Goal: Transaction & Acquisition: Purchase product/service

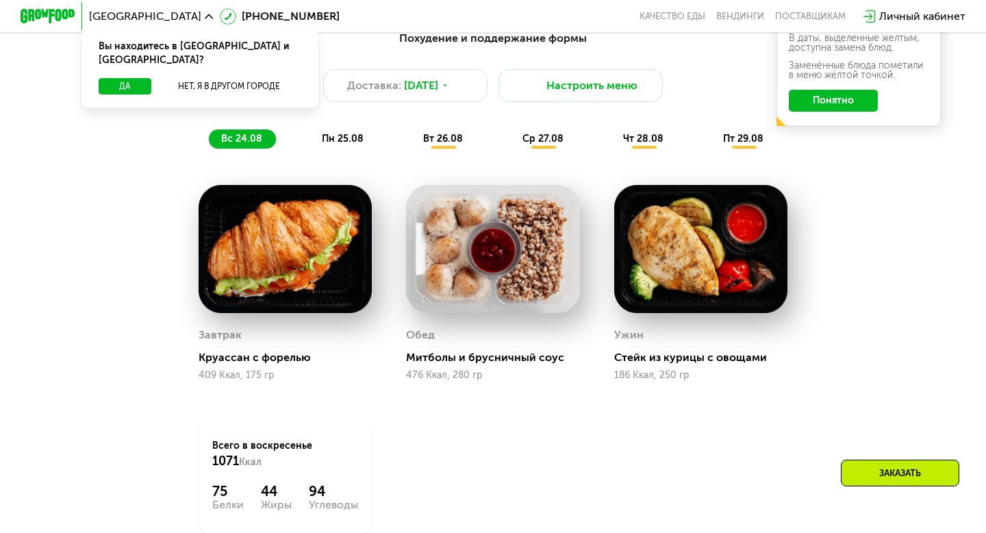
scroll to position [732, 0]
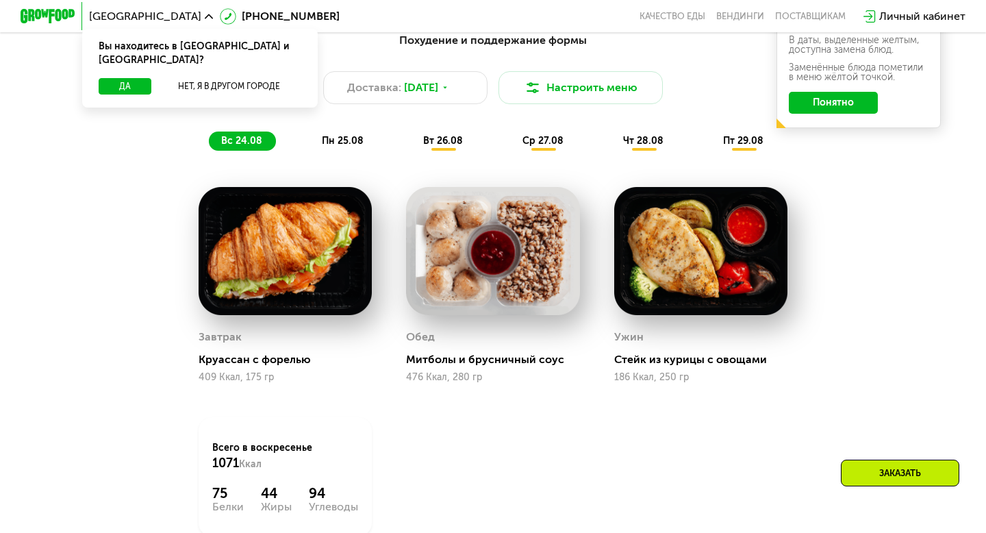
click at [335, 137] on span "пн 25.08" at bounding box center [343, 141] width 42 height 12
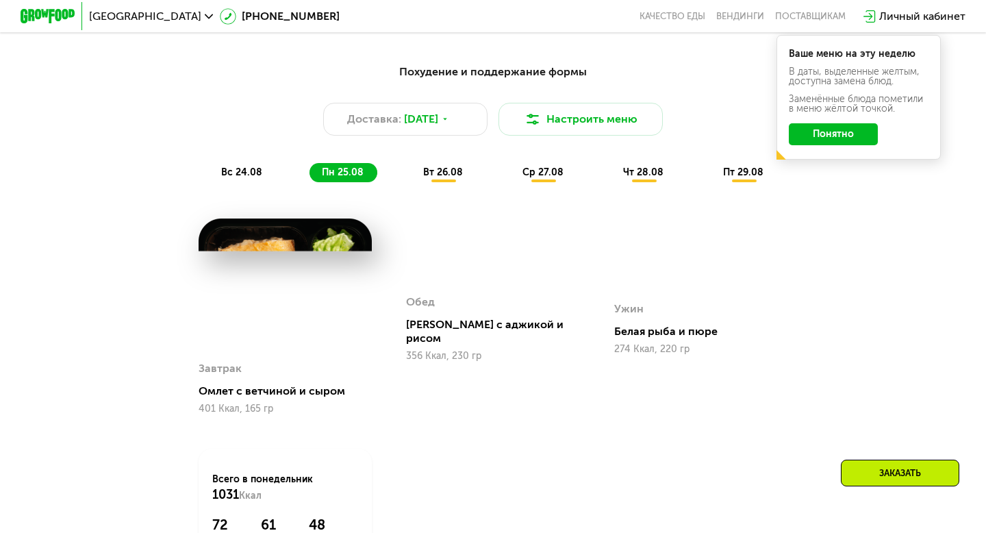
scroll to position [705, 0]
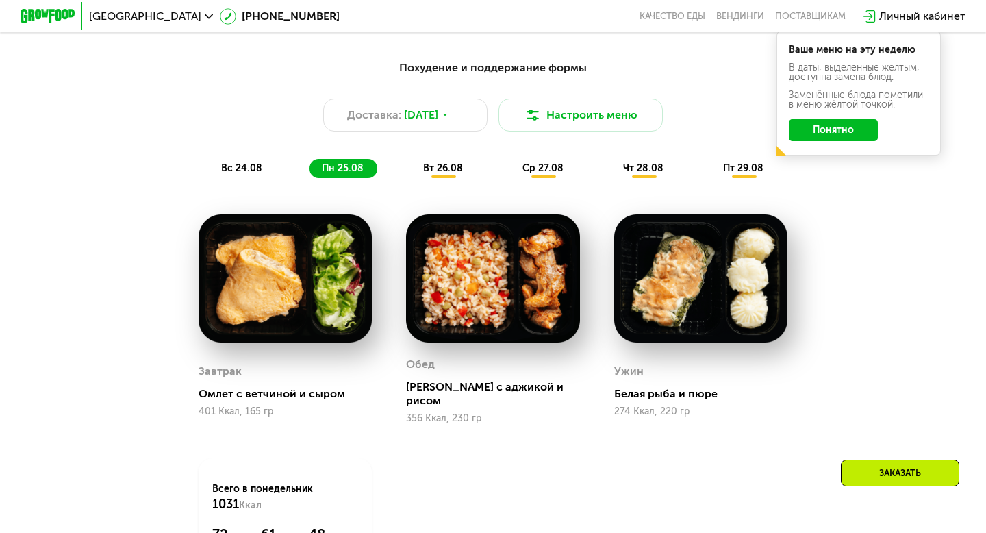
click at [434, 166] on span "вт 26.08" at bounding box center [443, 168] width 40 height 12
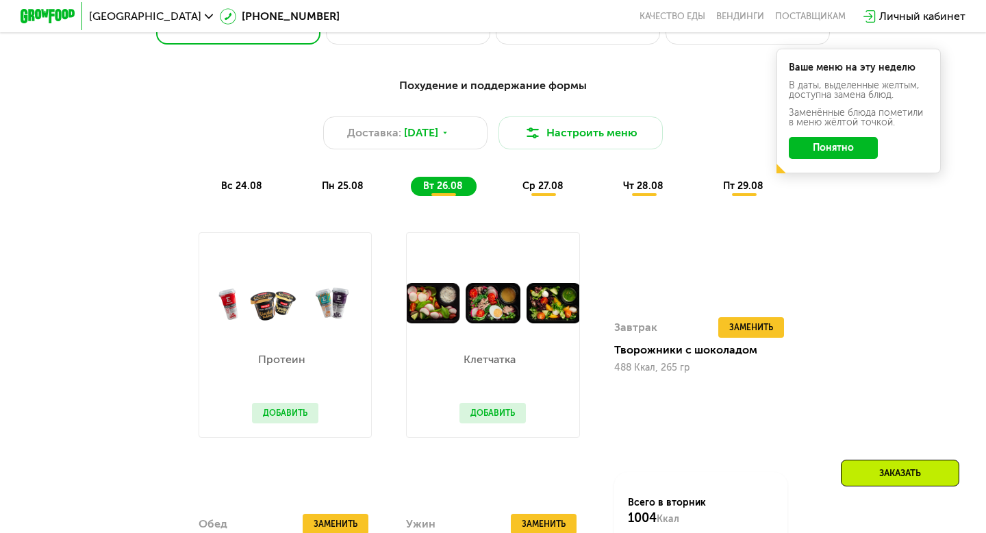
scroll to position [637, 0]
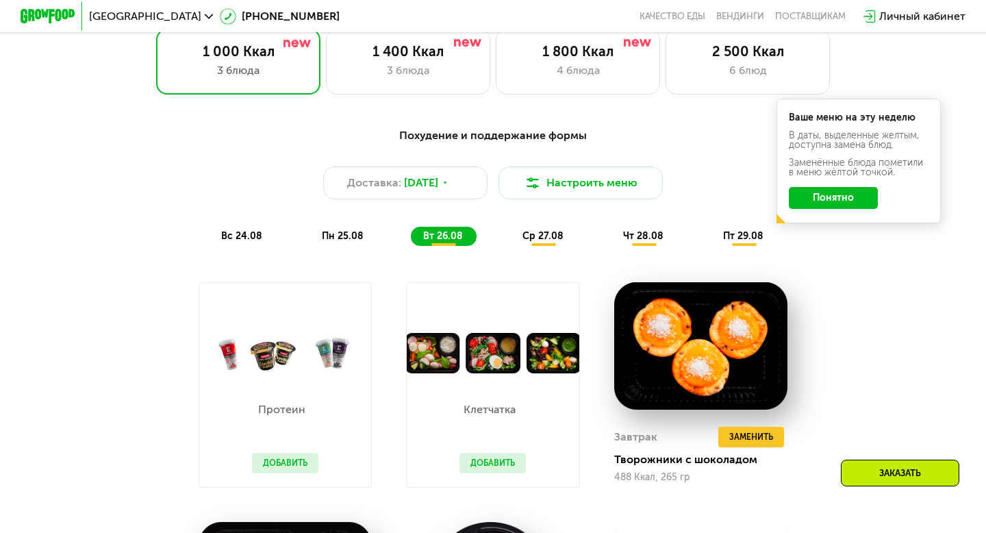
click at [611, 227] on div "ср 27.08" at bounding box center [644, 236] width 66 height 19
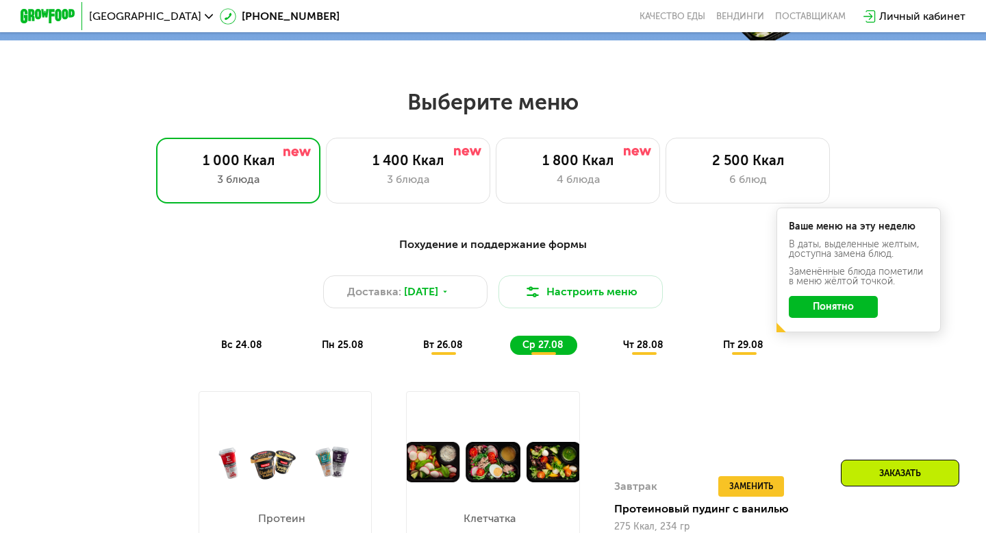
scroll to position [515, 0]
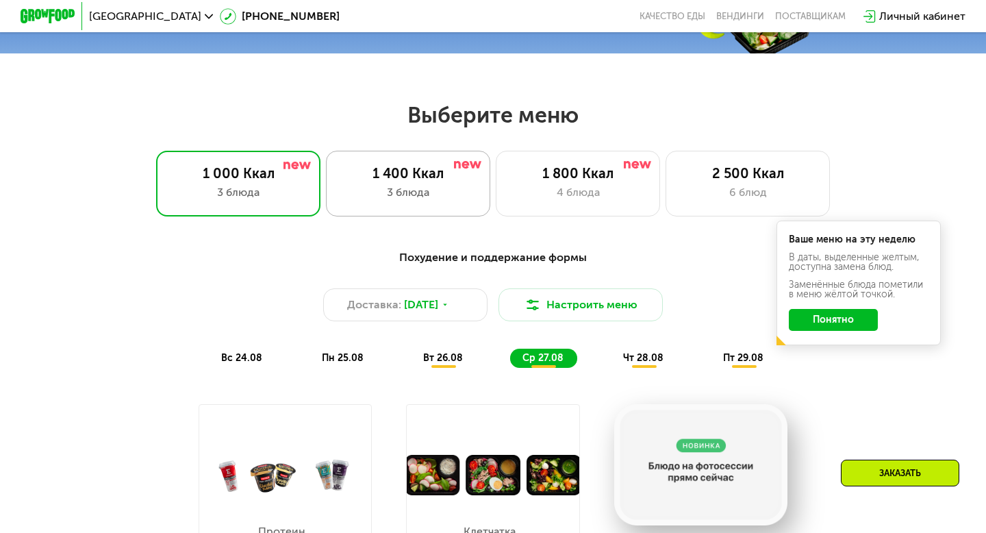
click at [386, 179] on div "1 400 Ккал" at bounding box center [408, 173] width 136 height 16
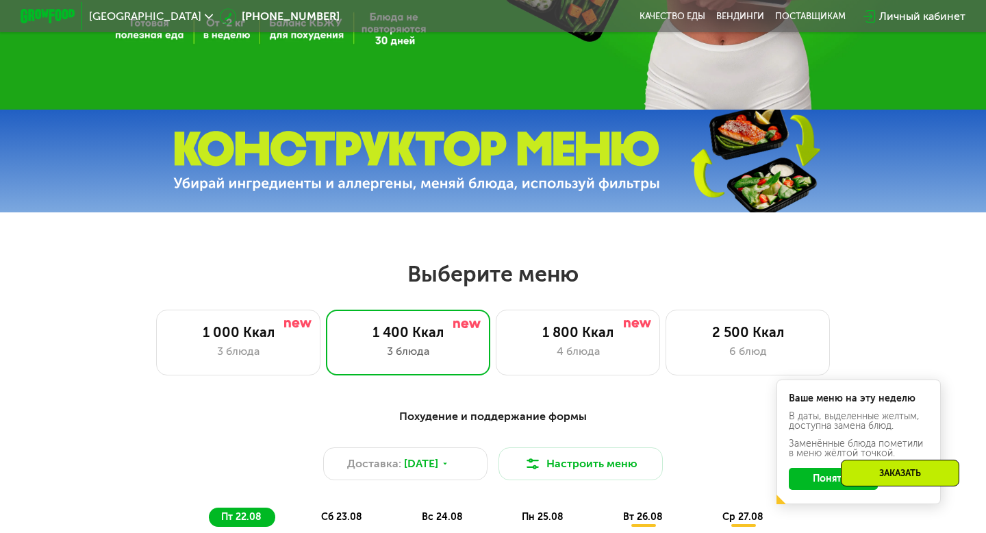
scroll to position [359, 0]
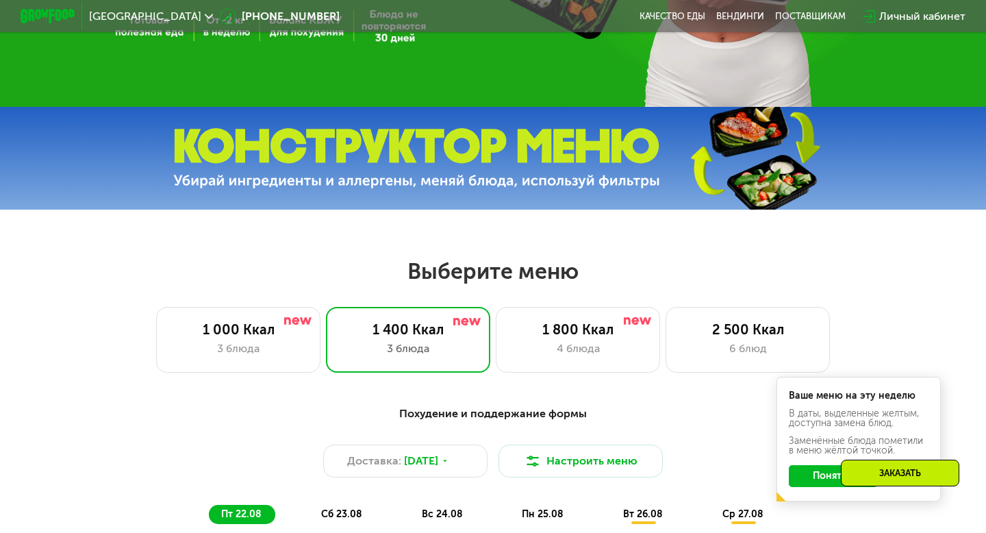
click at [390, 170] on img at bounding box center [416, 158] width 487 height 61
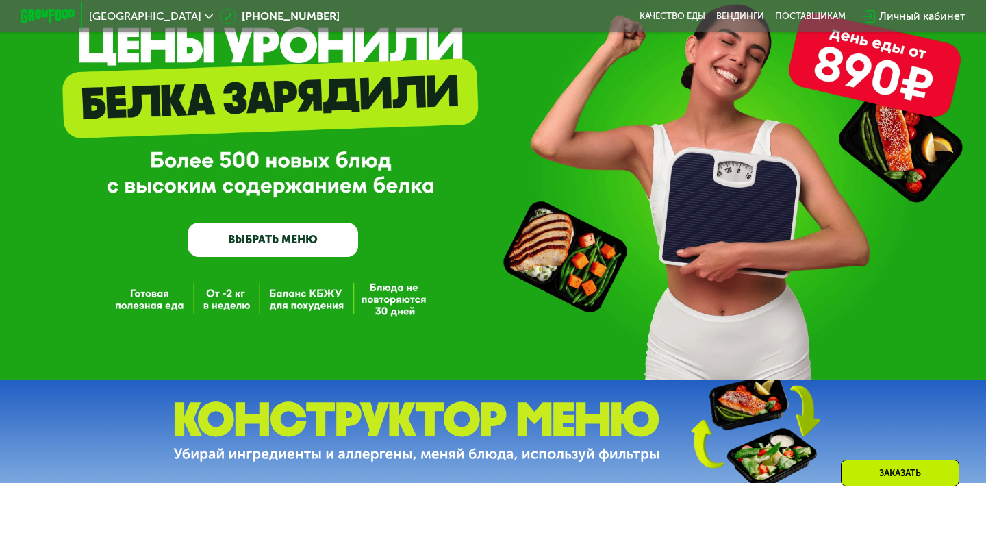
scroll to position [0, 0]
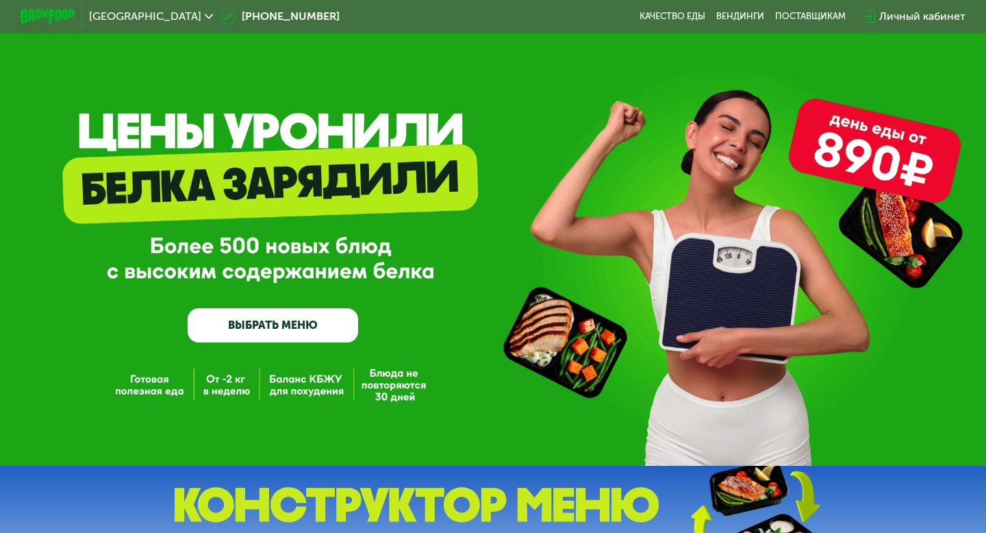
click at [240, 325] on link "ВЫБРАТЬ МЕНЮ" at bounding box center [273, 325] width 171 height 34
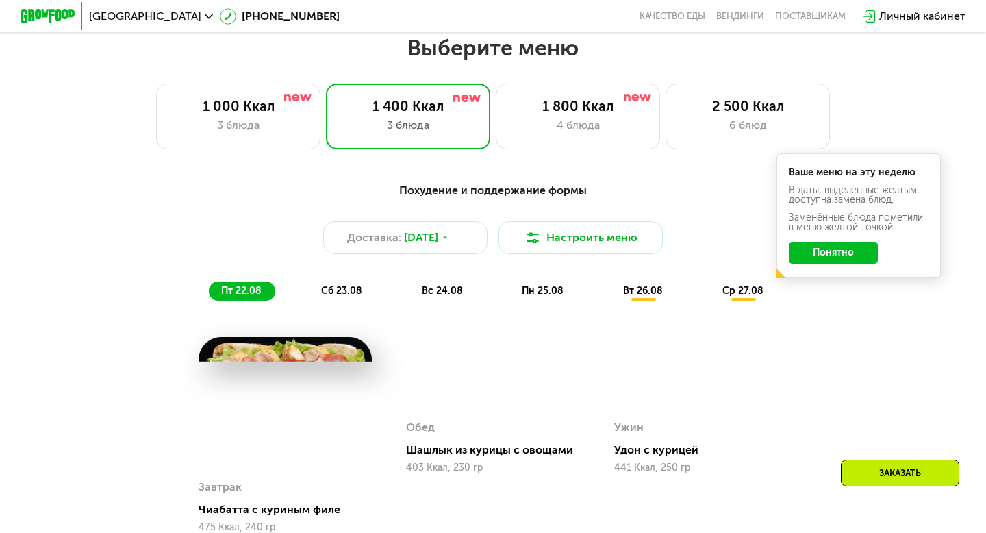
scroll to position [584, 0]
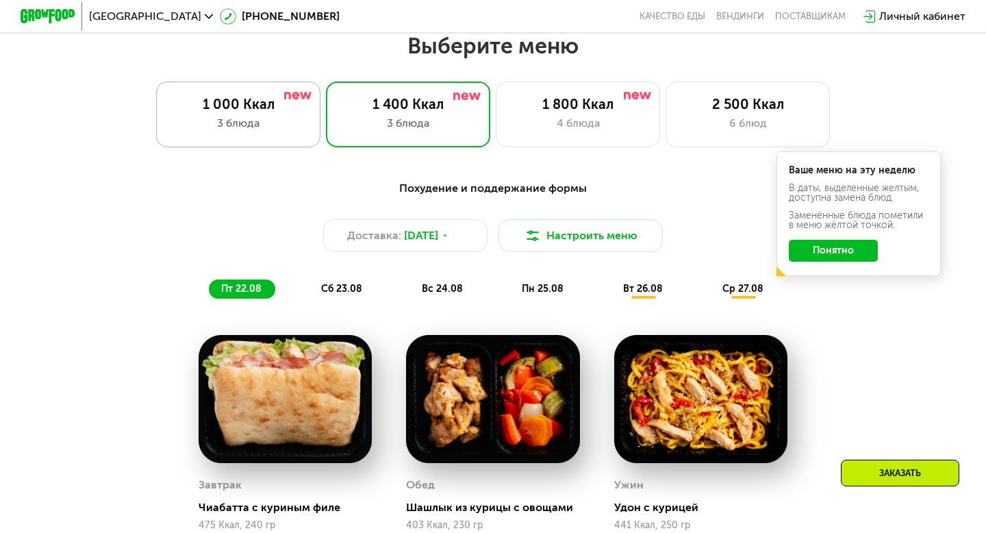
click at [250, 123] on div "3 блюда" at bounding box center [239, 123] width 136 height 16
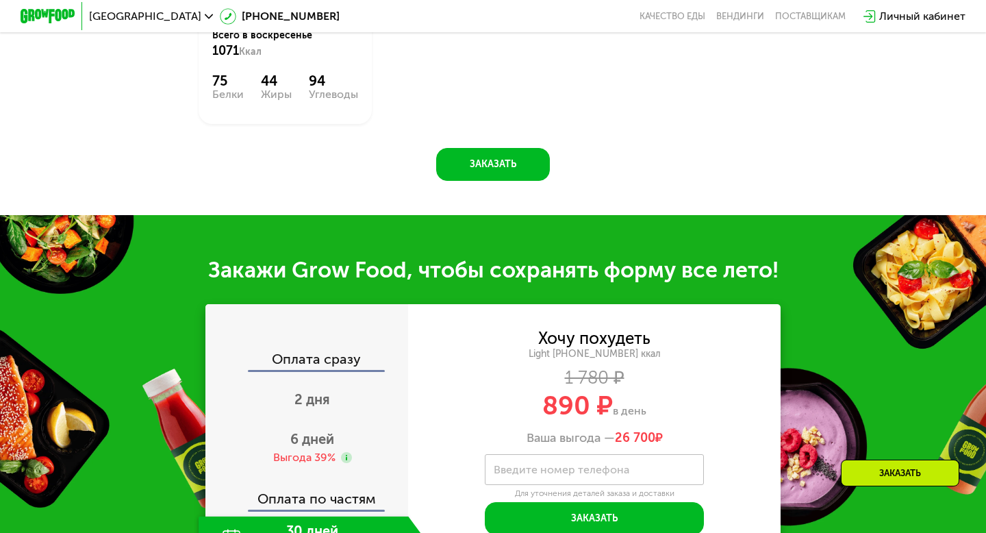
scroll to position [1146, 0]
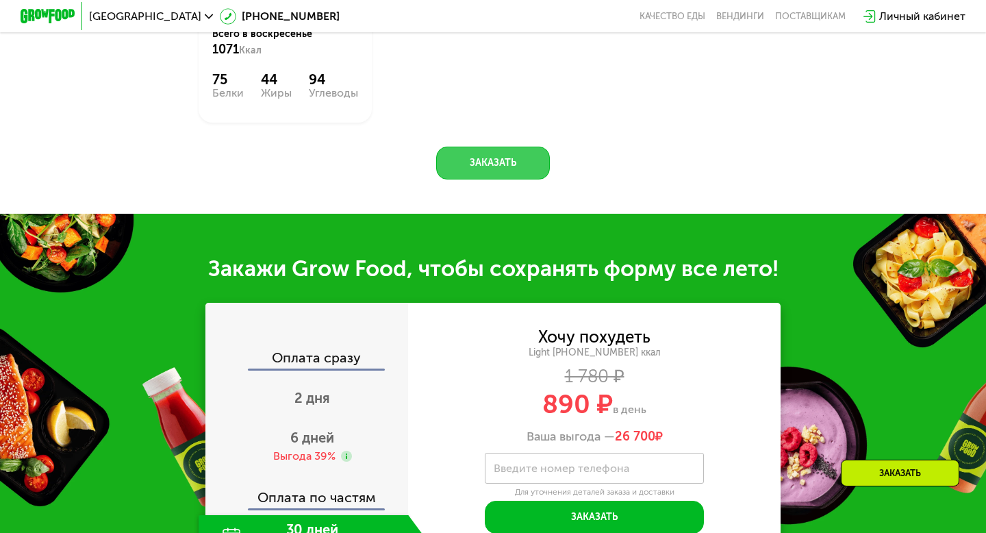
click at [499, 165] on button "Заказать" at bounding box center [493, 163] width 114 height 33
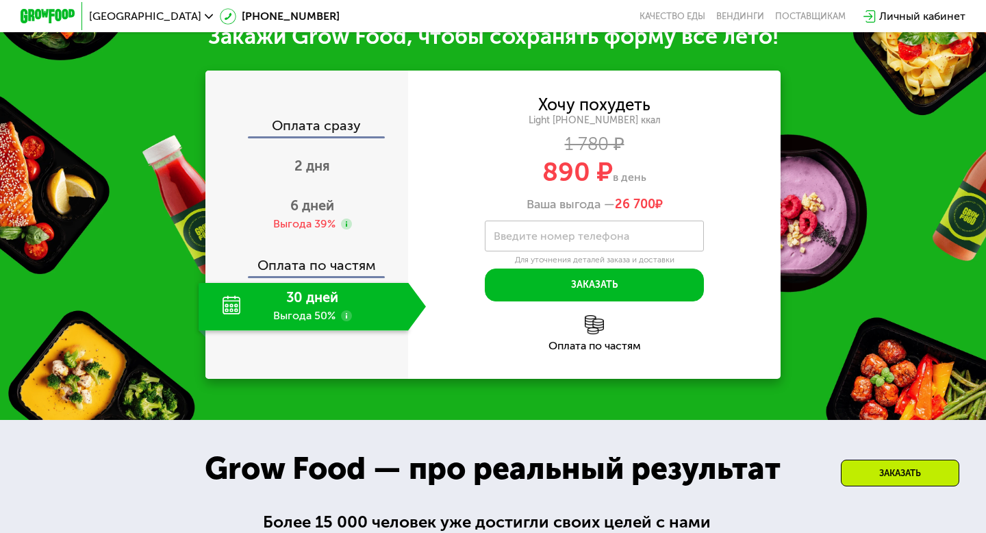
scroll to position [1367, 0]
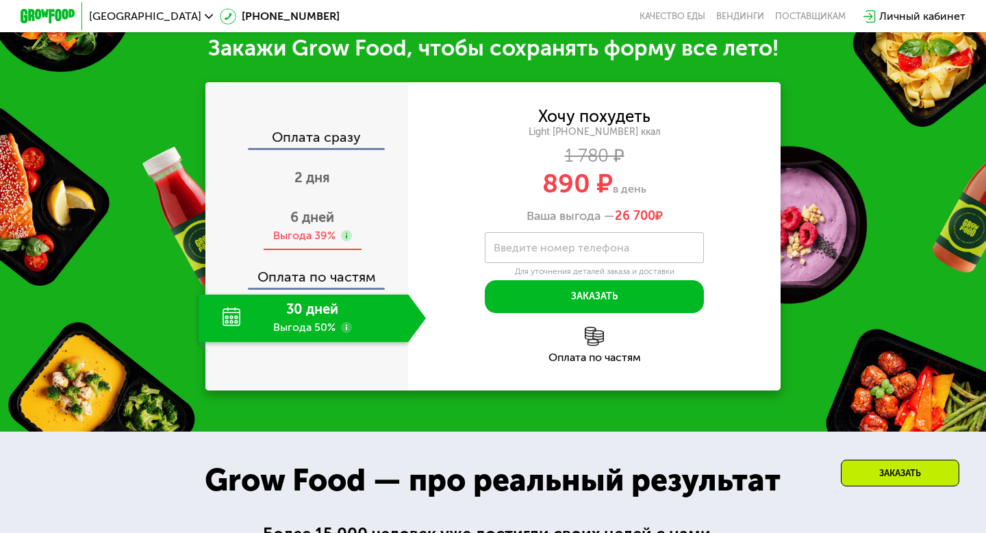
click at [319, 226] on div "6 дней Выгода 39%" at bounding box center [312, 227] width 227 height 48
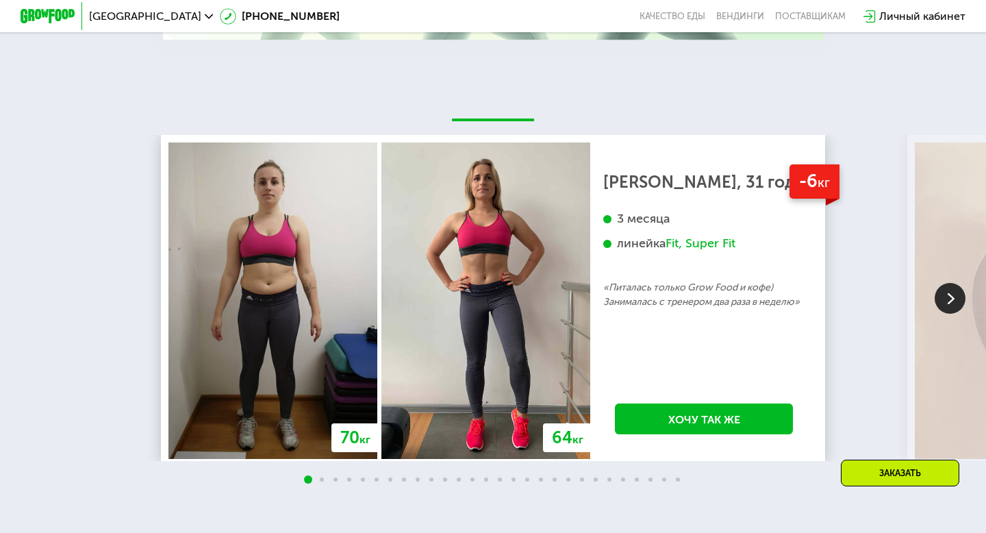
scroll to position [2256, 0]
